Goal: Task Accomplishment & Management: Complete application form

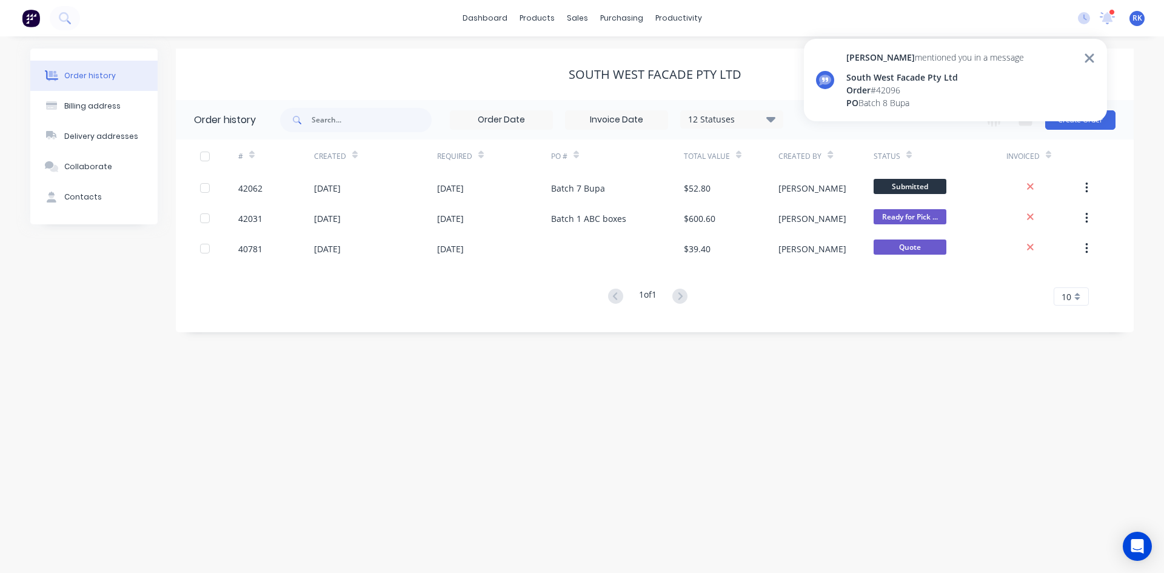
click at [170, 182] on div "Order history Billing address Delivery addresses Collaborate Contacts South Wes…" at bounding box center [581, 190] width 1103 height 284
click at [1090, 55] on icon at bounding box center [1089, 58] width 11 height 15
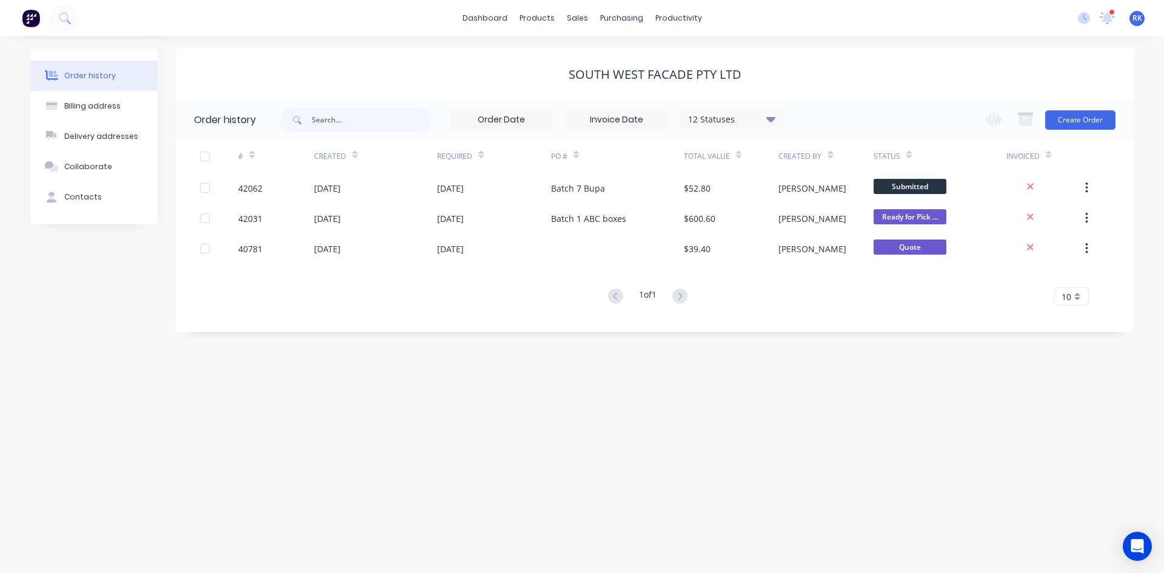
click at [1107, 21] on icon at bounding box center [1107, 17] width 12 height 12
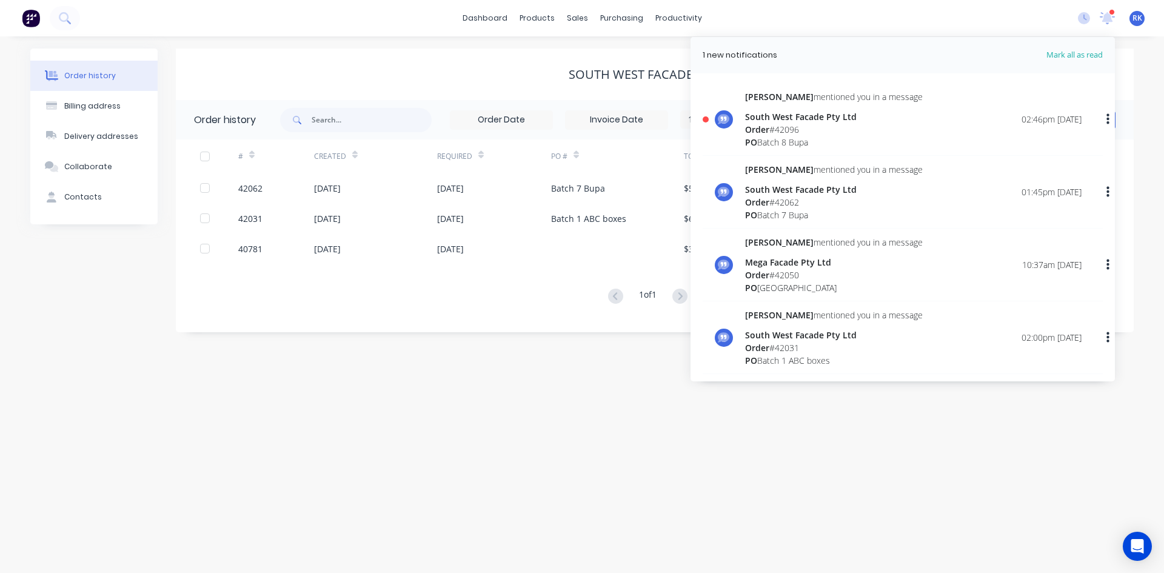
click at [788, 137] on div "PO Batch 8 Bupa" at bounding box center [834, 142] width 178 height 13
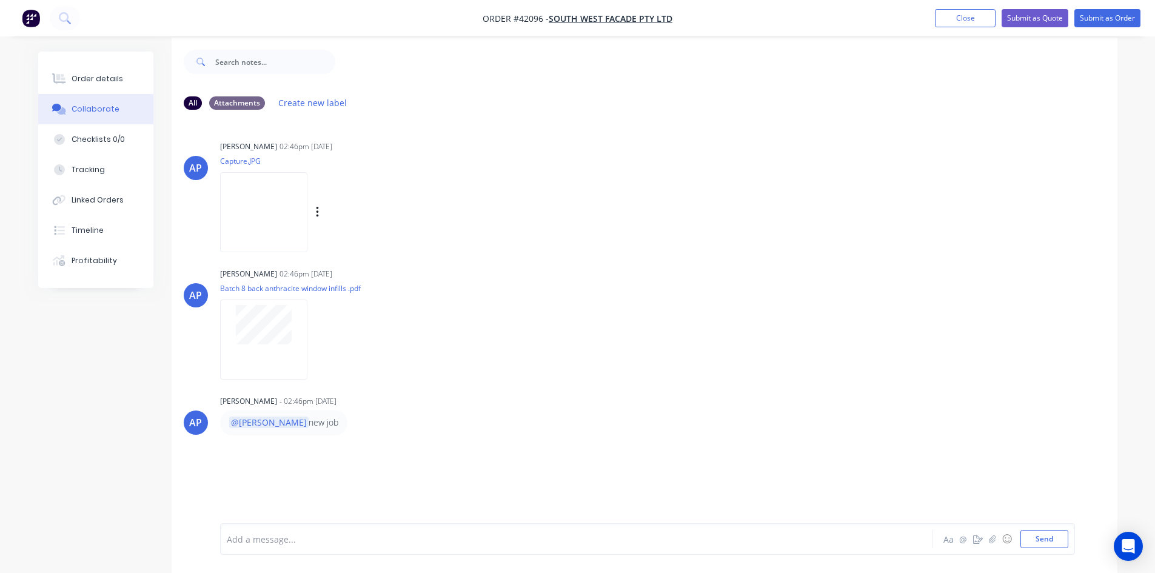
scroll to position [18, 0]
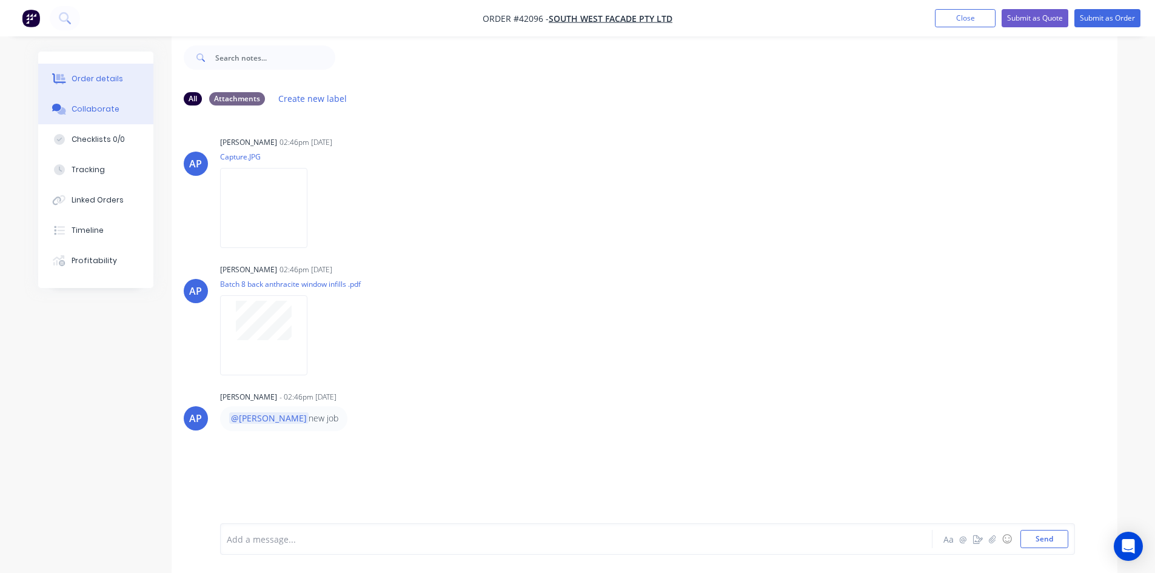
click at [103, 78] on div "Order details" at bounding box center [98, 78] width 52 height 11
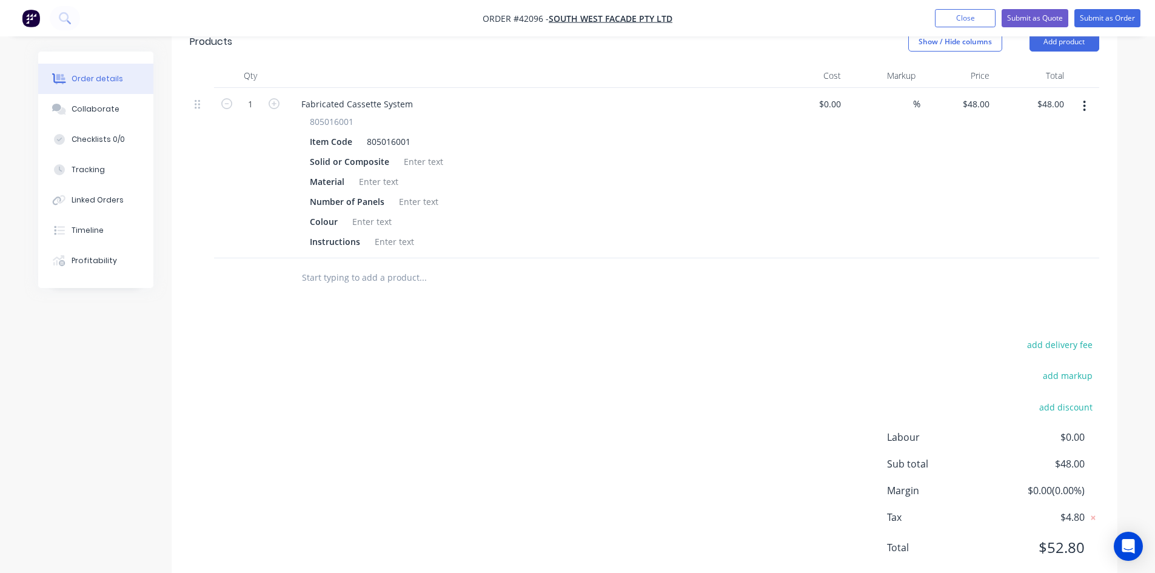
scroll to position [276, 0]
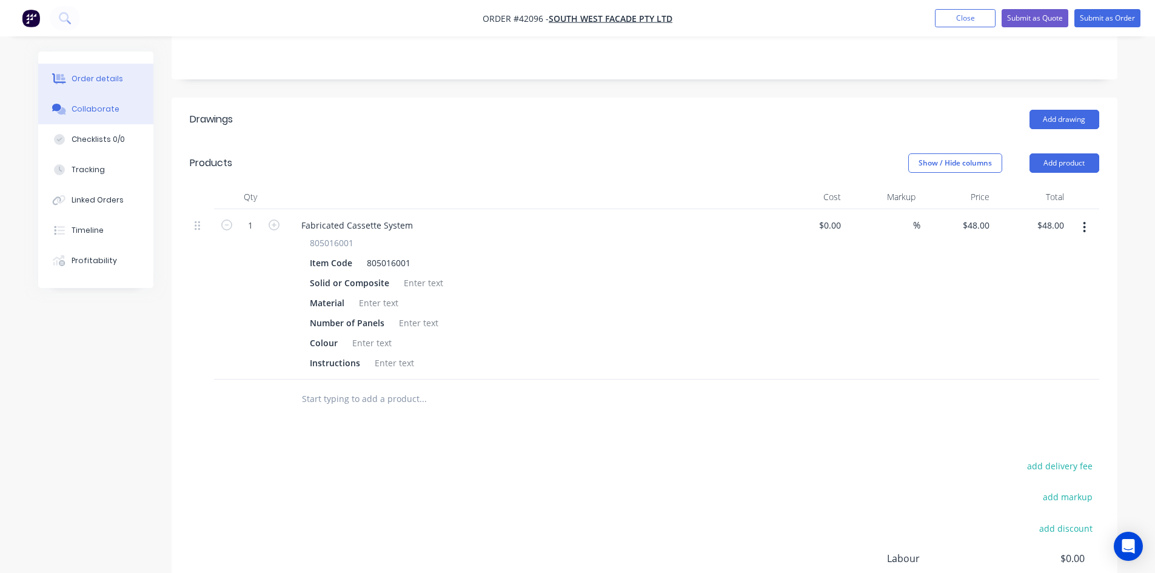
click at [104, 116] on button "Collaborate" at bounding box center [95, 109] width 115 height 30
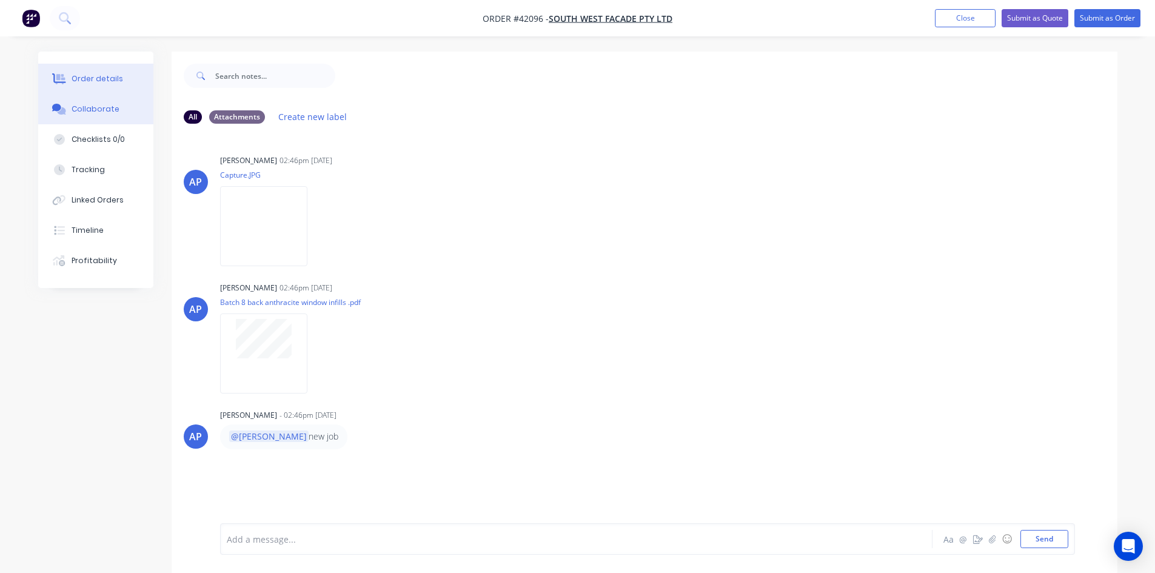
click at [100, 76] on div "Order details" at bounding box center [98, 78] width 52 height 11
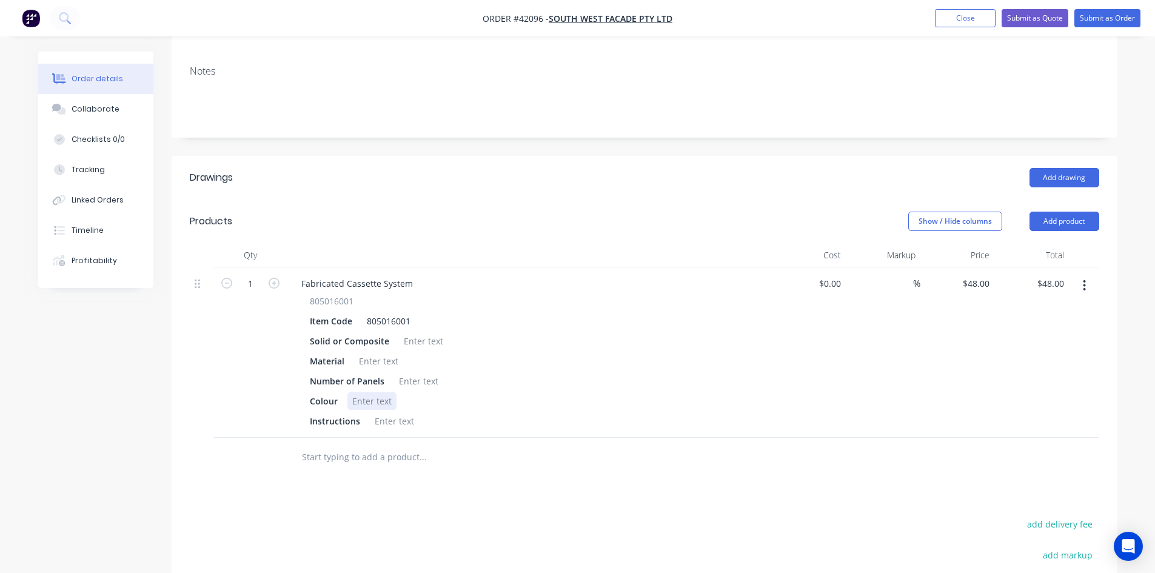
scroll to position [242, 0]
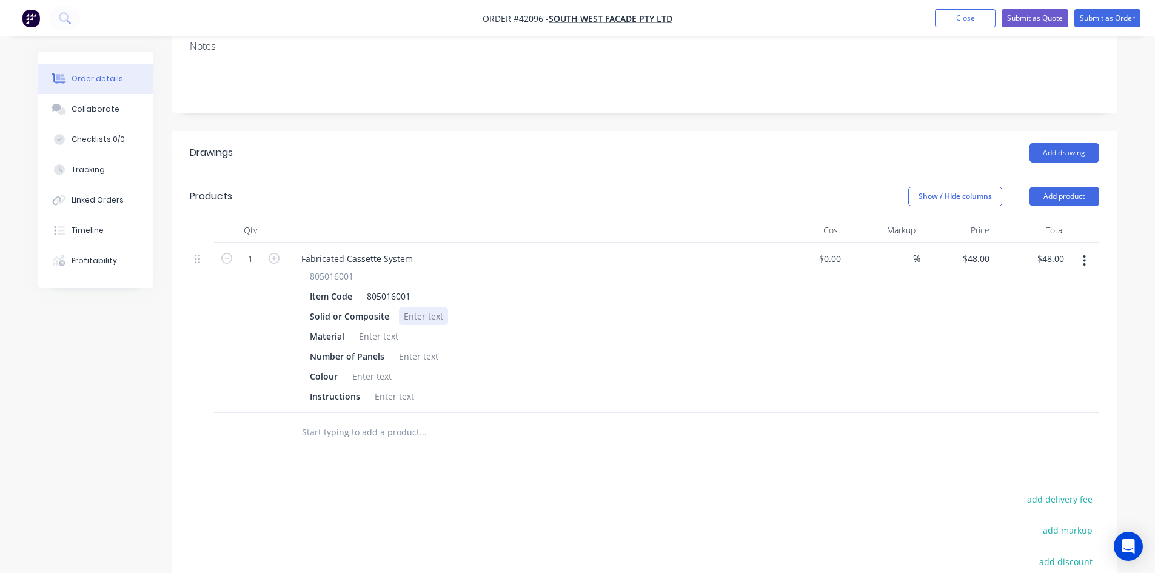
click at [420, 307] on div at bounding box center [423, 316] width 49 height 18
click at [373, 327] on div at bounding box center [378, 336] width 49 height 18
click at [419, 347] on div at bounding box center [418, 356] width 49 height 18
click at [374, 367] on div at bounding box center [371, 376] width 49 height 18
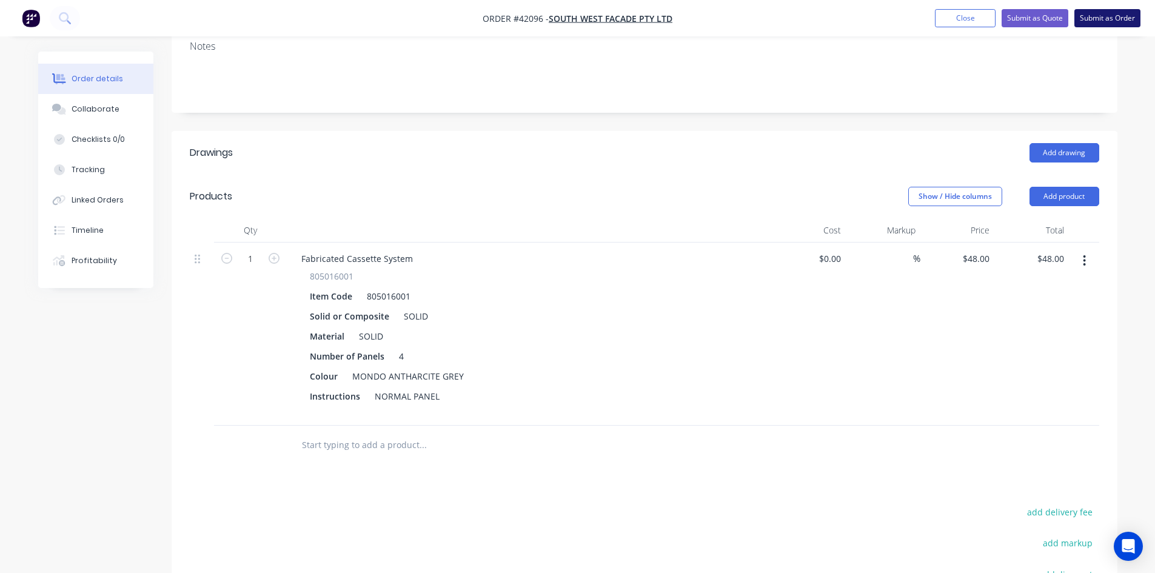
click at [1082, 25] on button "Submit as Order" at bounding box center [1107, 18] width 66 height 18
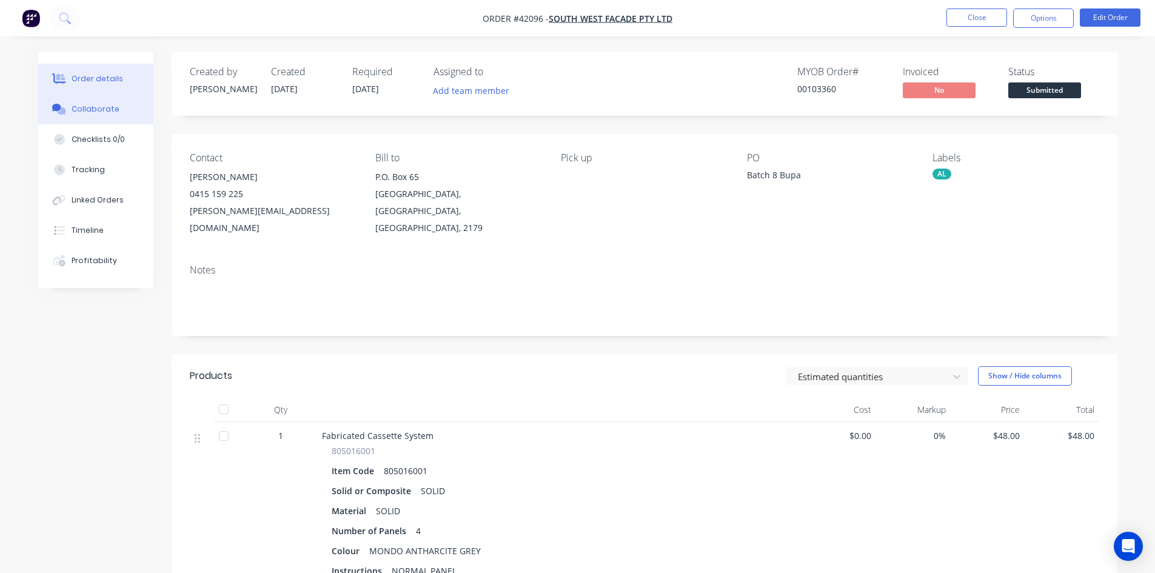
click at [79, 97] on button "Collaborate" at bounding box center [95, 109] width 115 height 30
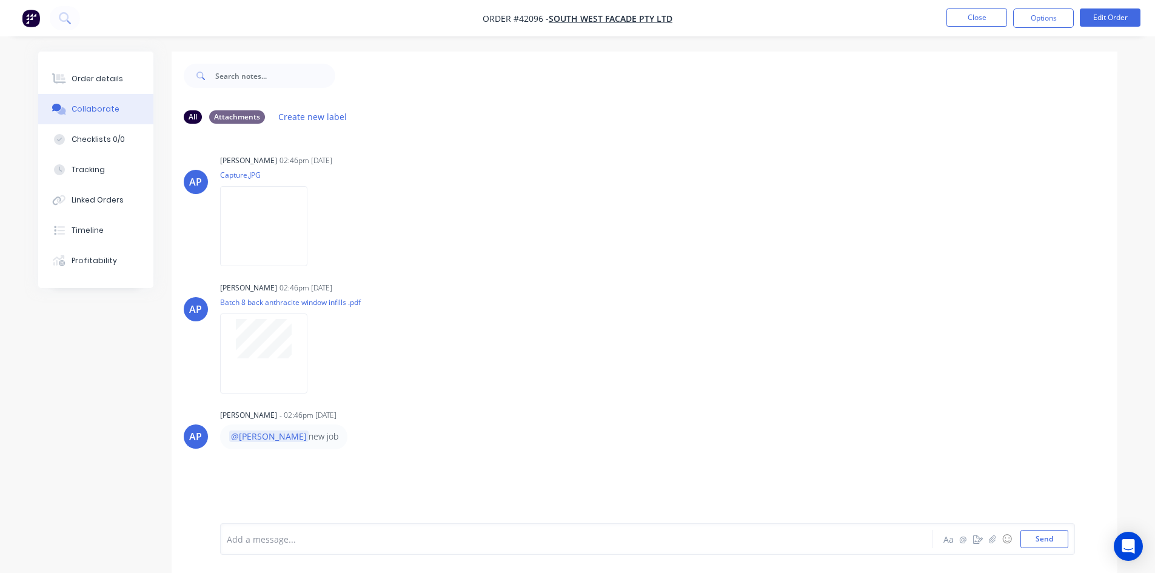
click at [236, 524] on div "Add a message... Aa @ ☺ Send" at bounding box center [647, 539] width 855 height 32
click at [240, 533] on div at bounding box center [542, 539] width 630 height 13
